Goal: Find specific page/section: Find specific page/section

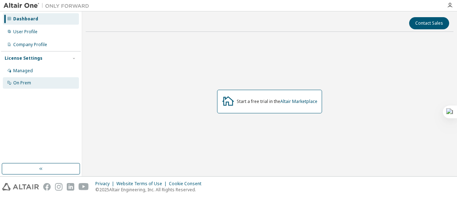
click at [34, 86] on div "On Prem" at bounding box center [41, 82] width 76 height 11
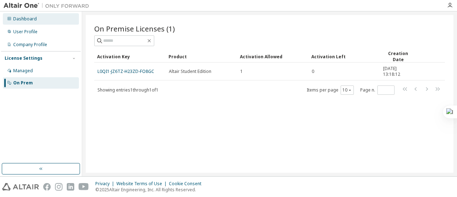
click at [49, 19] on div "Dashboard" at bounding box center [41, 18] width 76 height 11
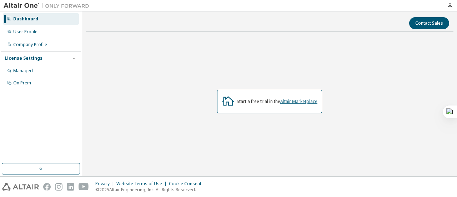
click at [305, 102] on link "Altair Marketplace" at bounding box center [298, 101] width 37 height 6
